Goal: Task Accomplishment & Management: Manage account settings

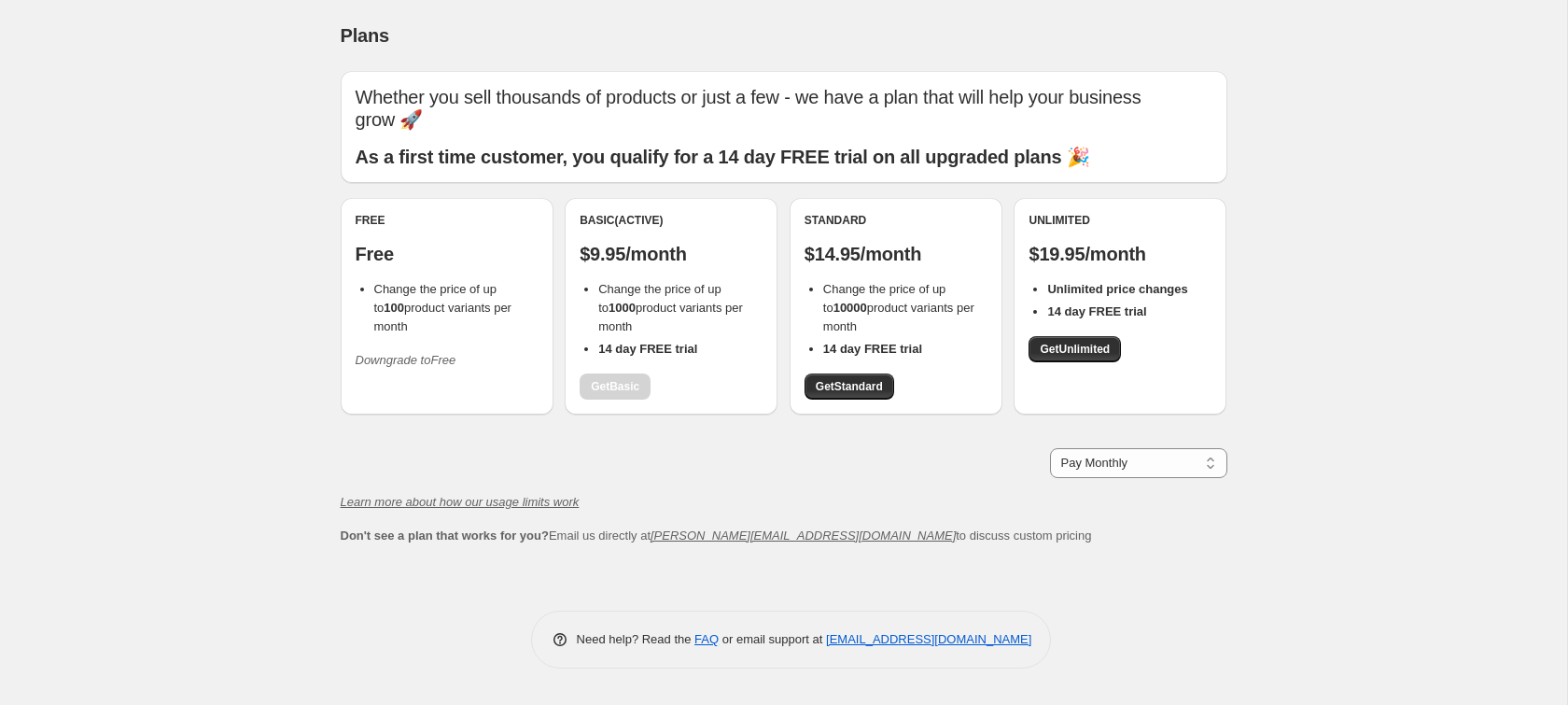
click at [495, 356] on div "Free Free Change the price of up to 100 product variants per month Downgrade to…" at bounding box center [447, 306] width 213 height 216
click at [408, 353] on icon "Downgrade to Free" at bounding box center [405, 360] width 101 height 14
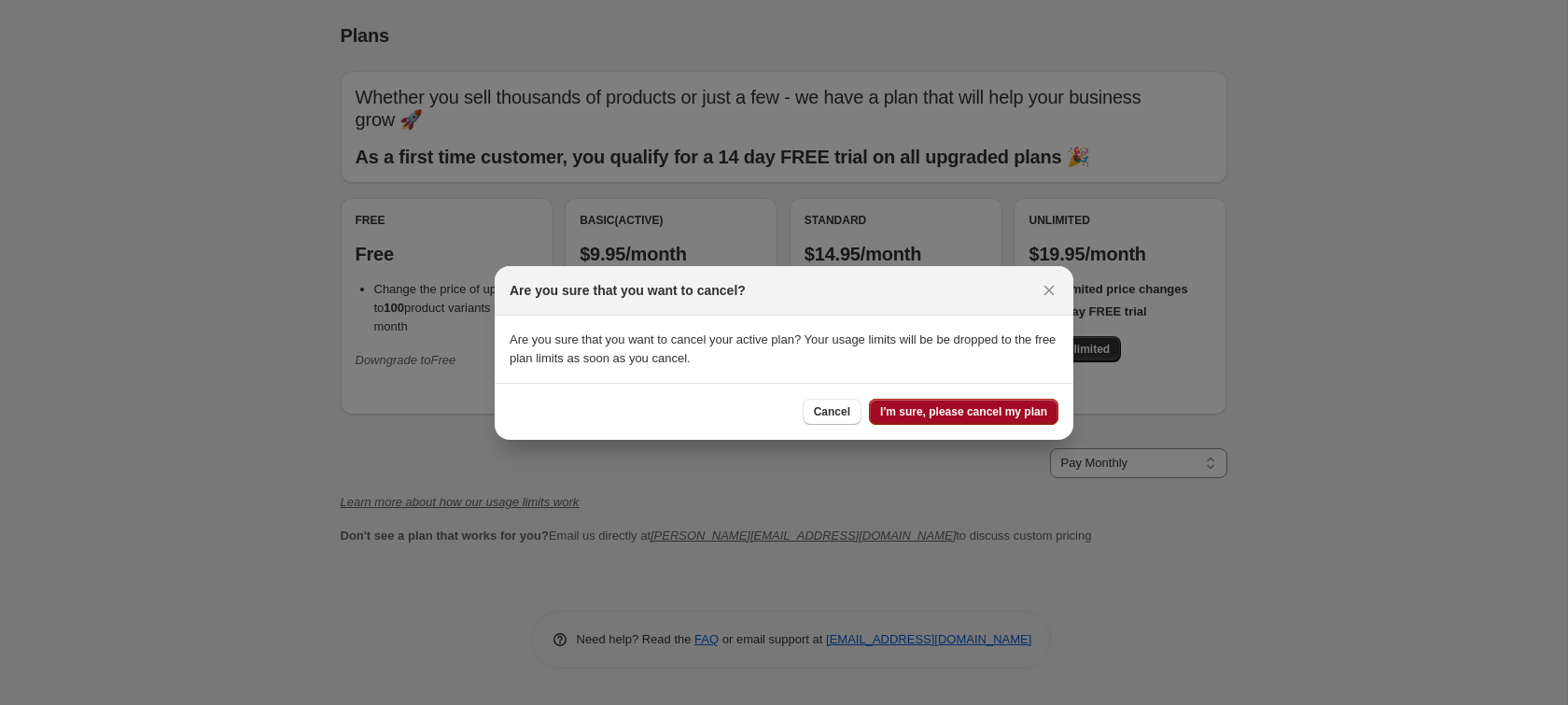
click at [939, 412] on span "I'm sure, please cancel my plan" at bounding box center [963, 412] width 167 height 15
